Goal: Transaction & Acquisition: Purchase product/service

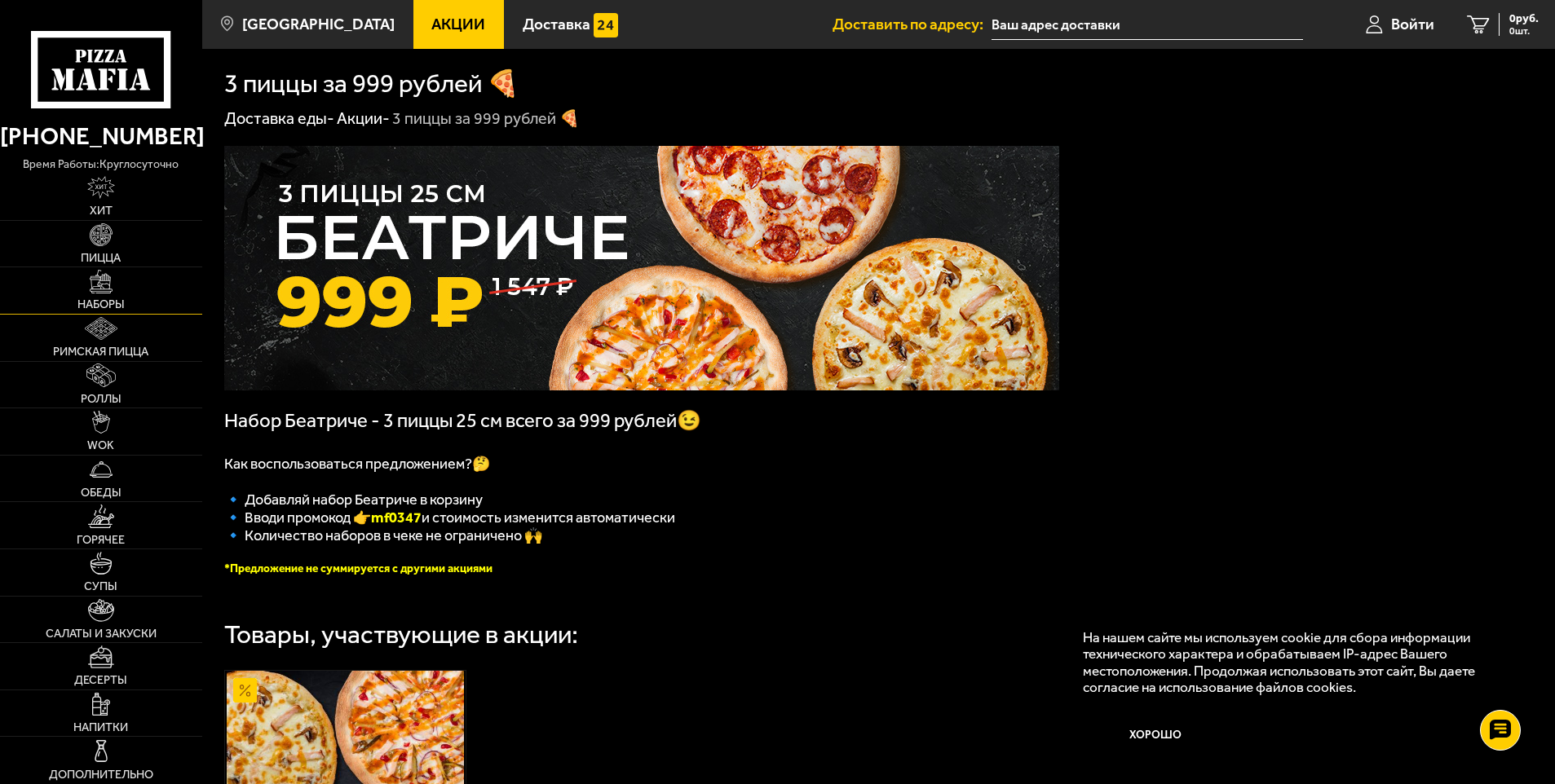
click at [112, 296] on link "Наборы" at bounding box center [101, 291] width 202 height 47
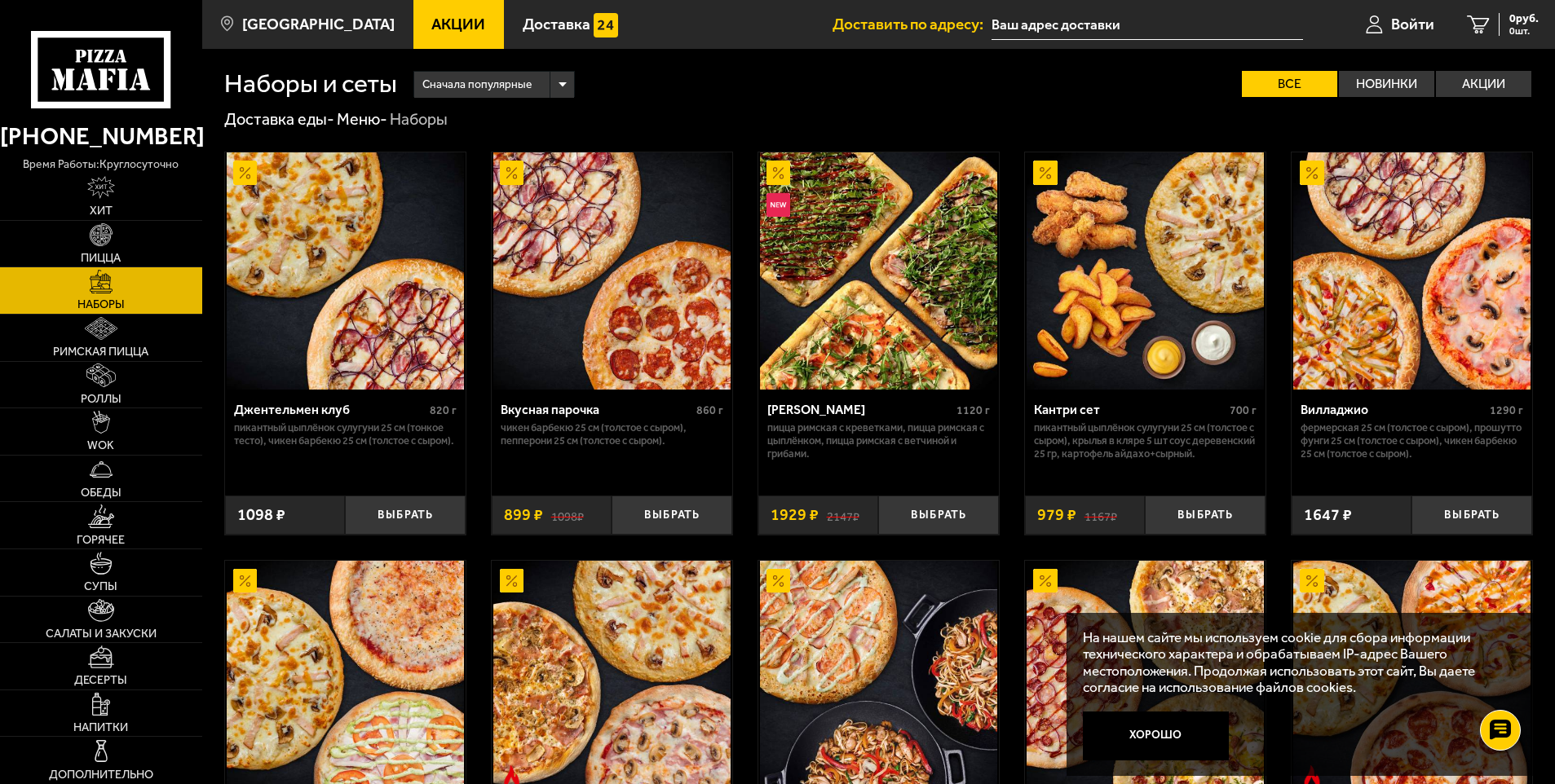
click at [842, 362] on img at bounding box center [878, 271] width 237 height 237
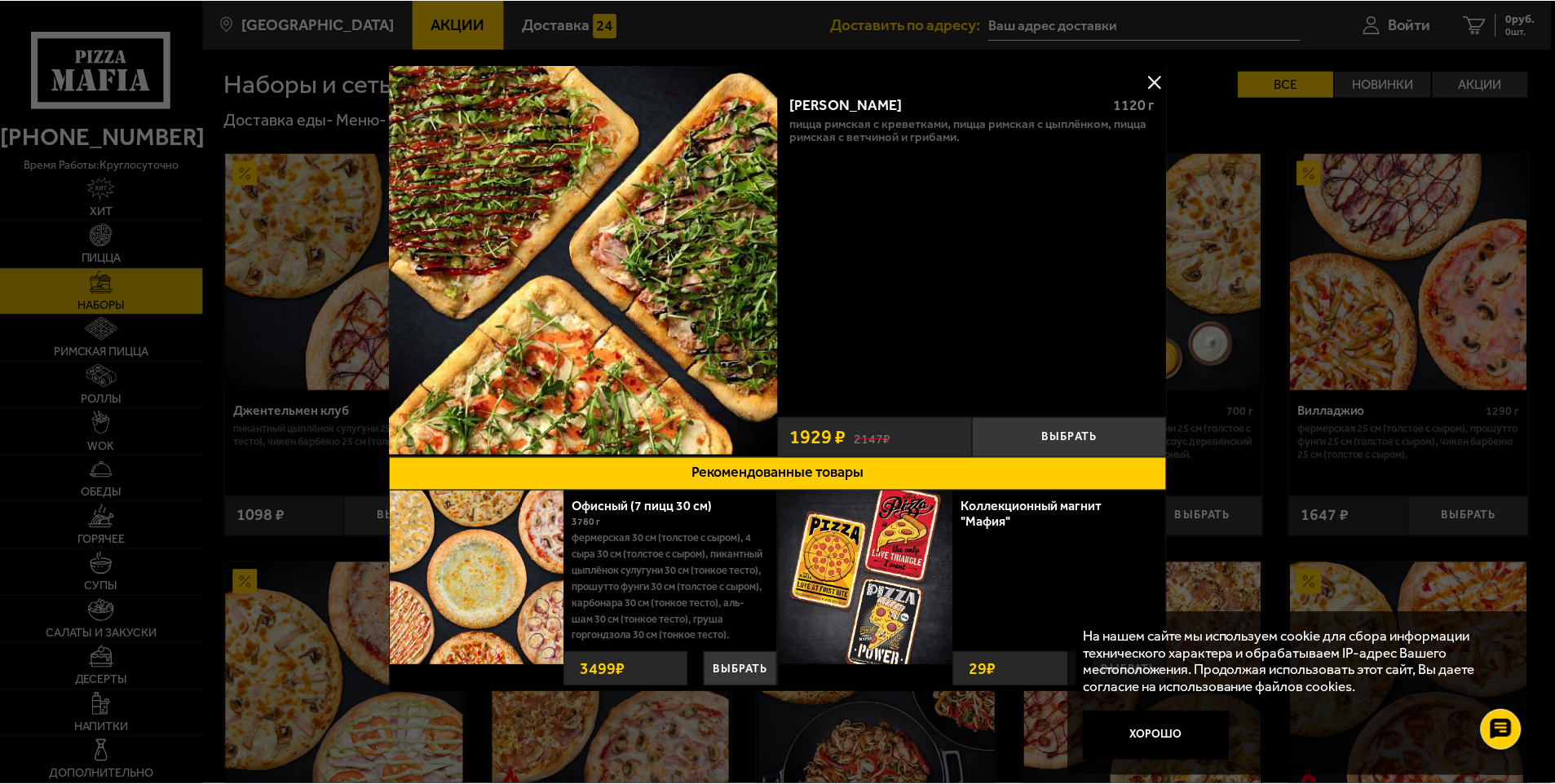
scroll to position [4, 0]
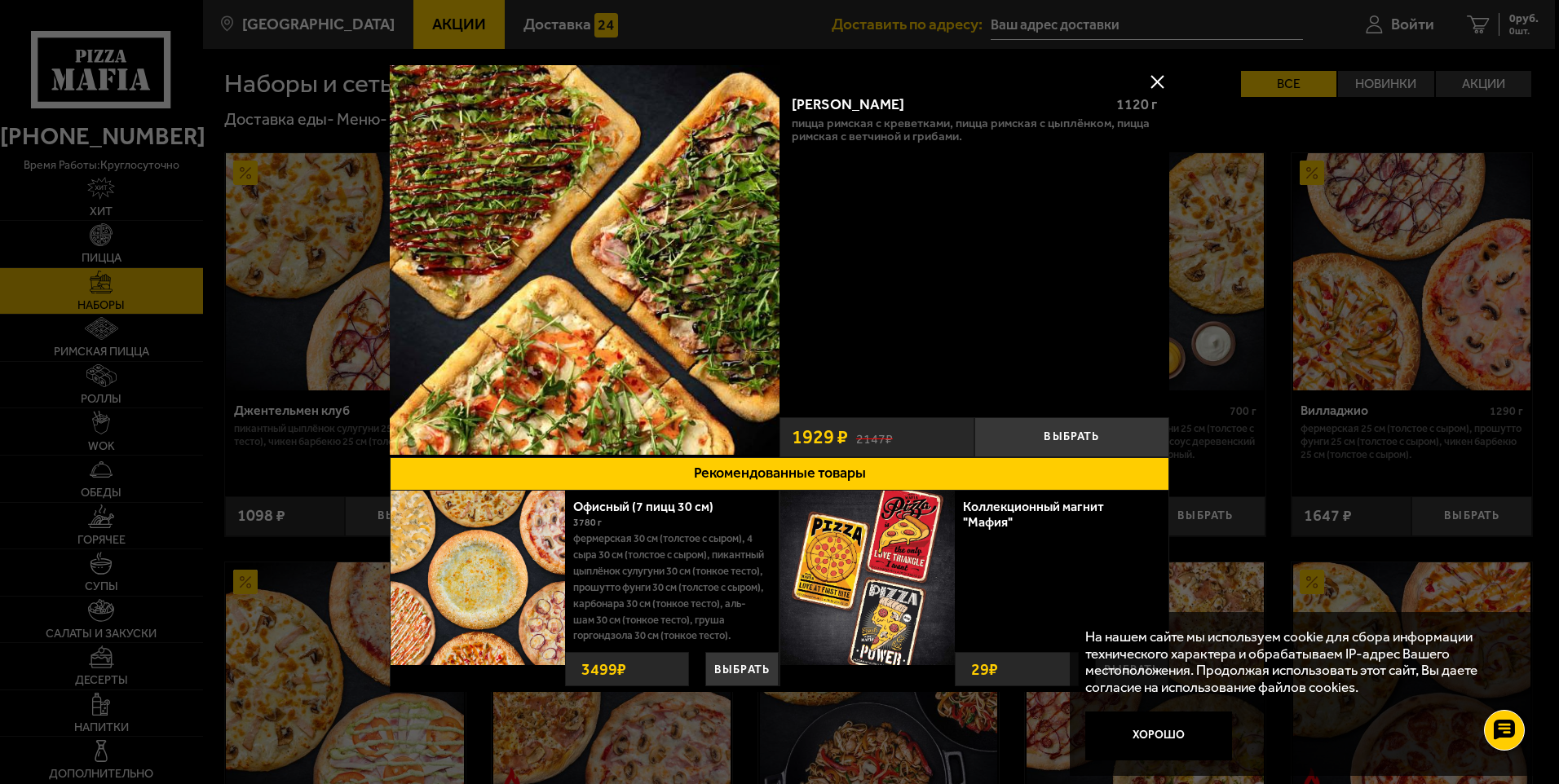
click at [1155, 76] on button at bounding box center [1157, 81] width 24 height 24
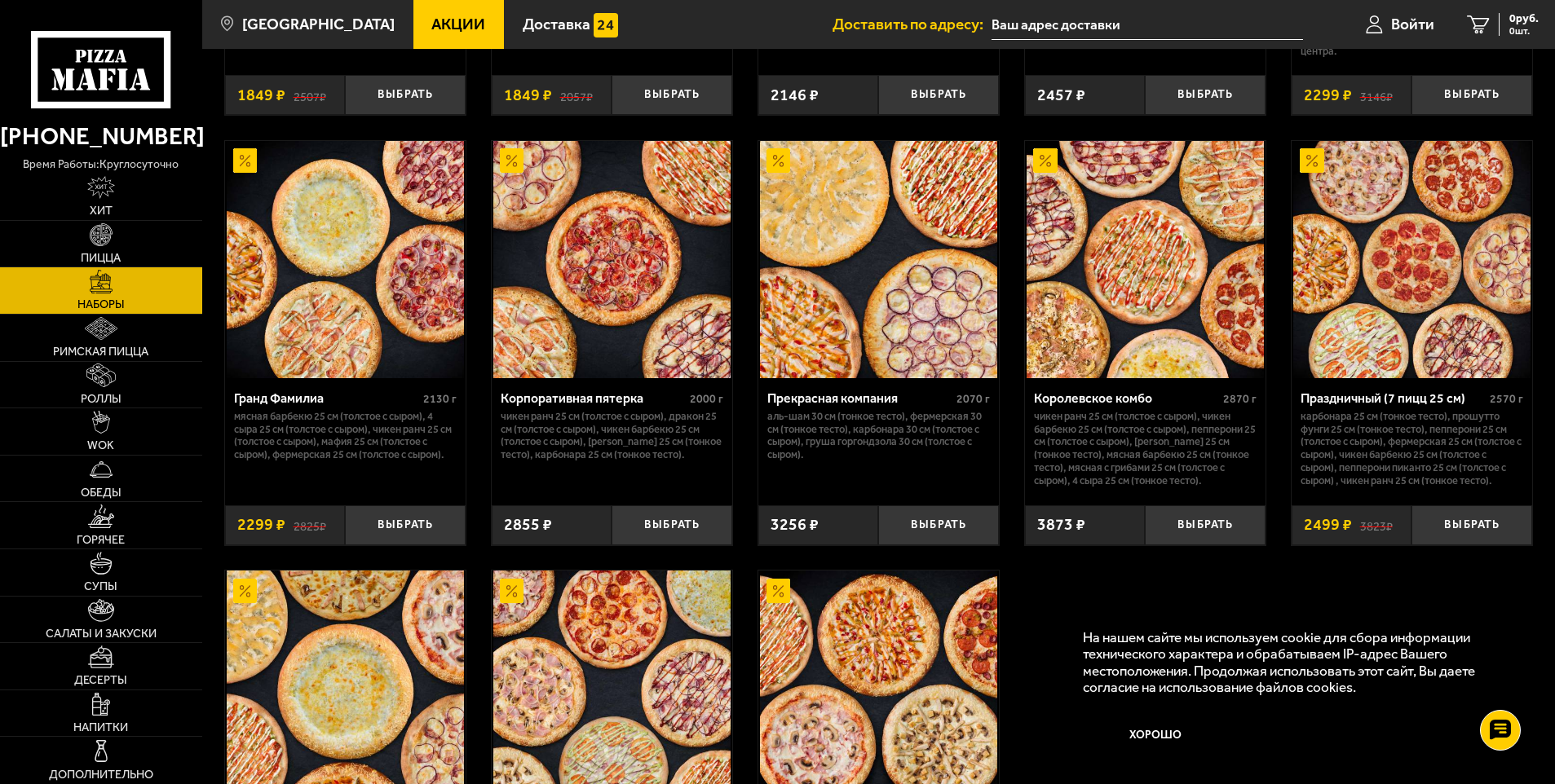
scroll to position [2120, 0]
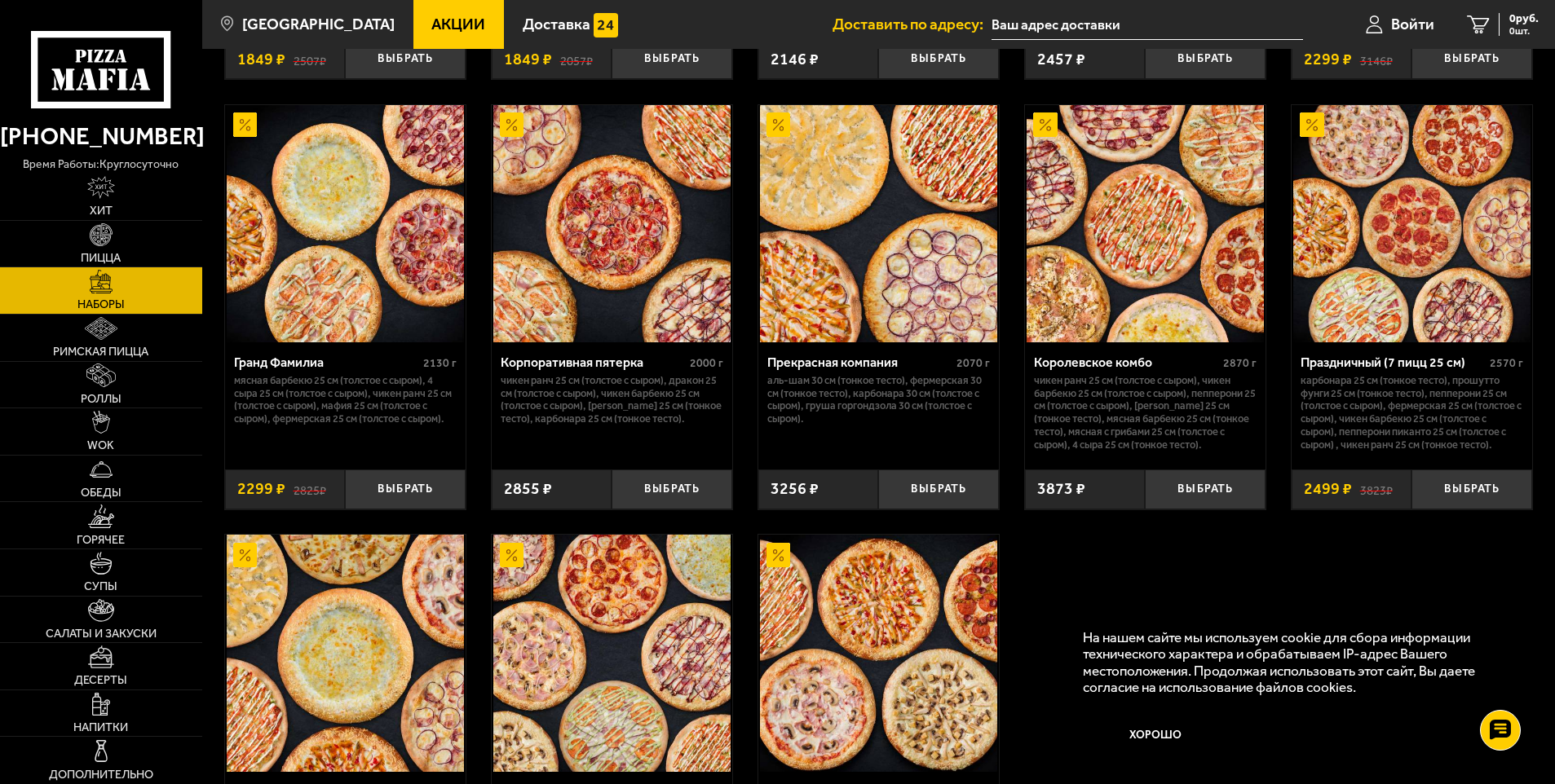
click at [1097, 365] on div "Королевское комбо" at bounding box center [1126, 363] width 185 height 16
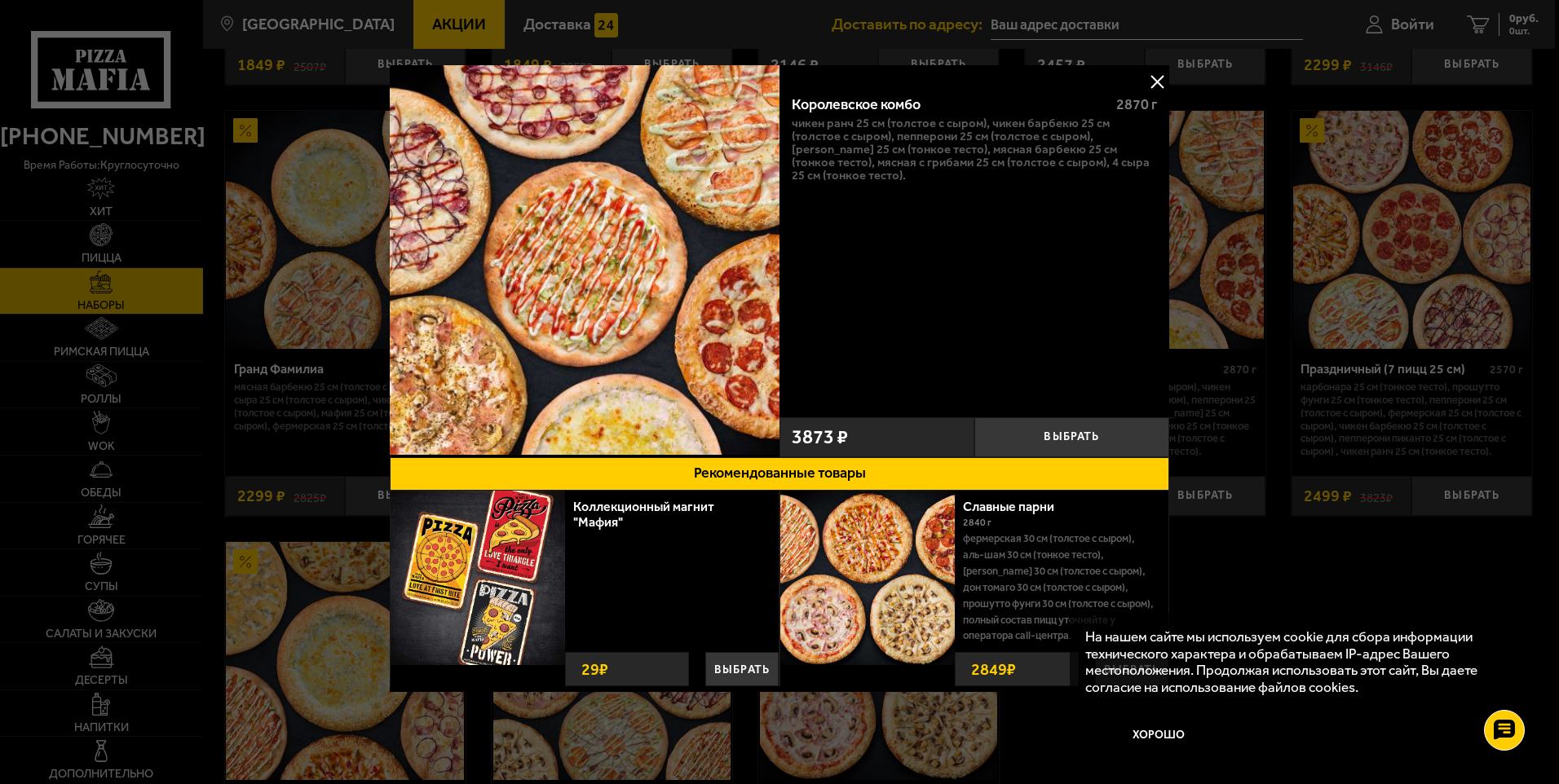
click at [1155, 77] on button at bounding box center [1157, 81] width 24 height 24
